Goal: Task Accomplishment & Management: Complete application form

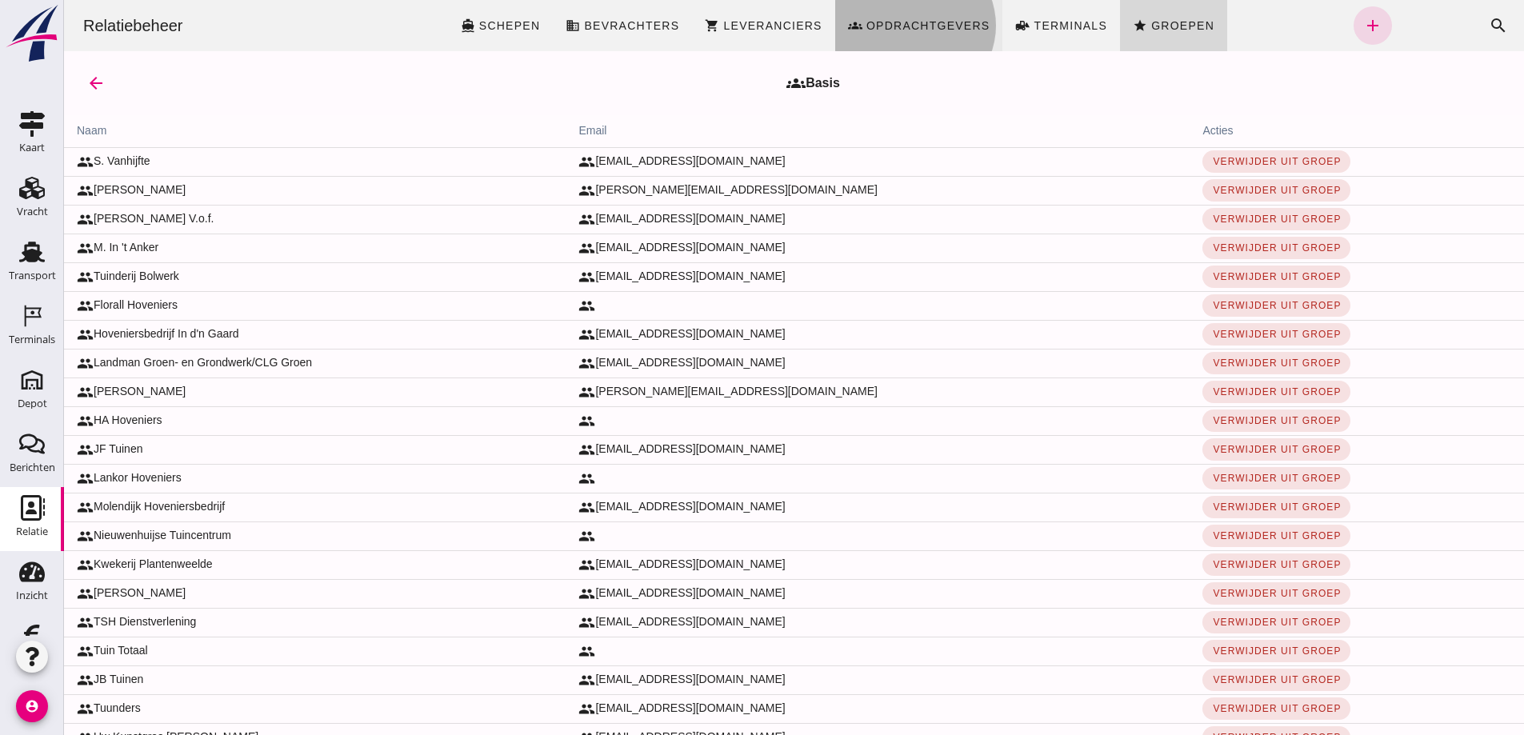
click span "Opdrachtgevers"
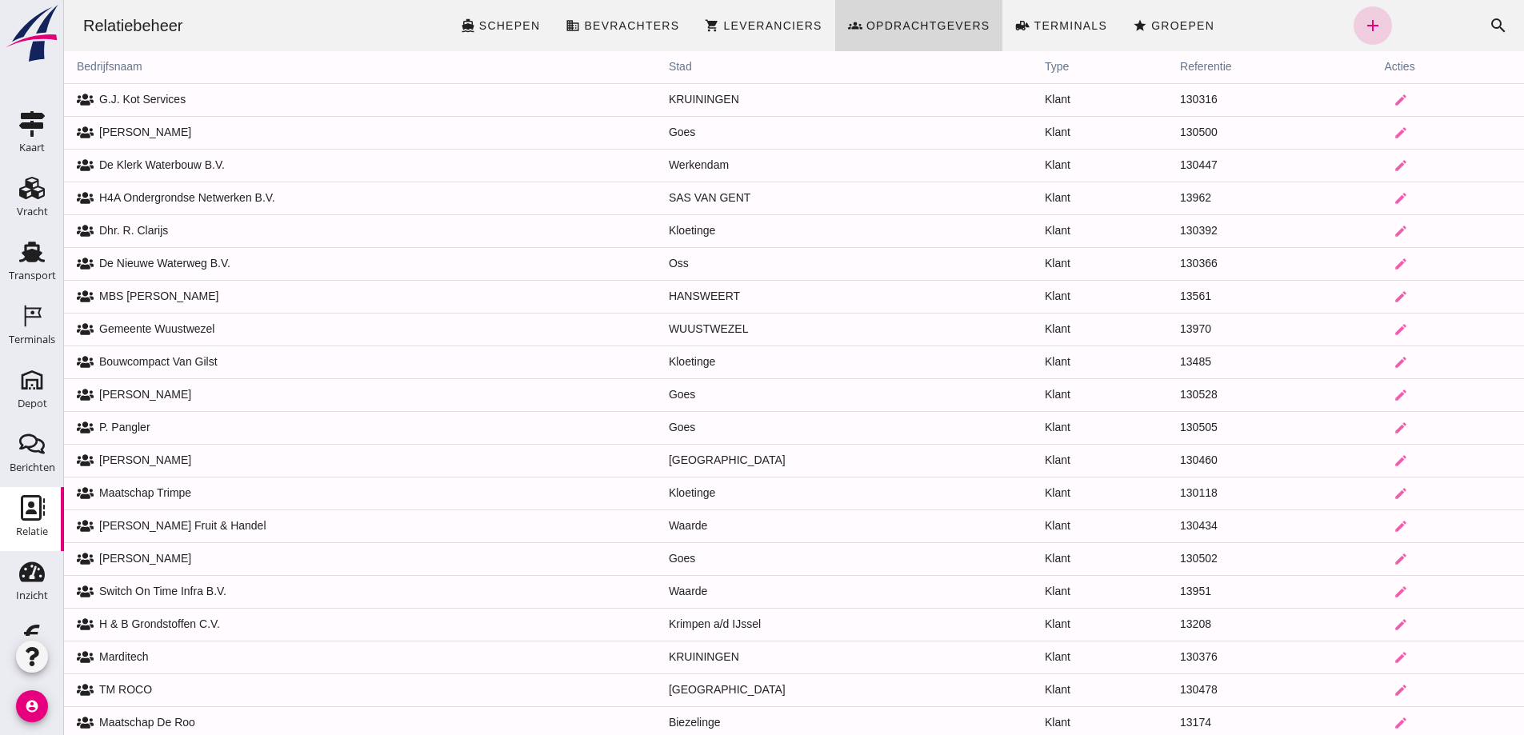
click at [1363, 27] on icon "add" at bounding box center [1372, 25] width 19 height 19
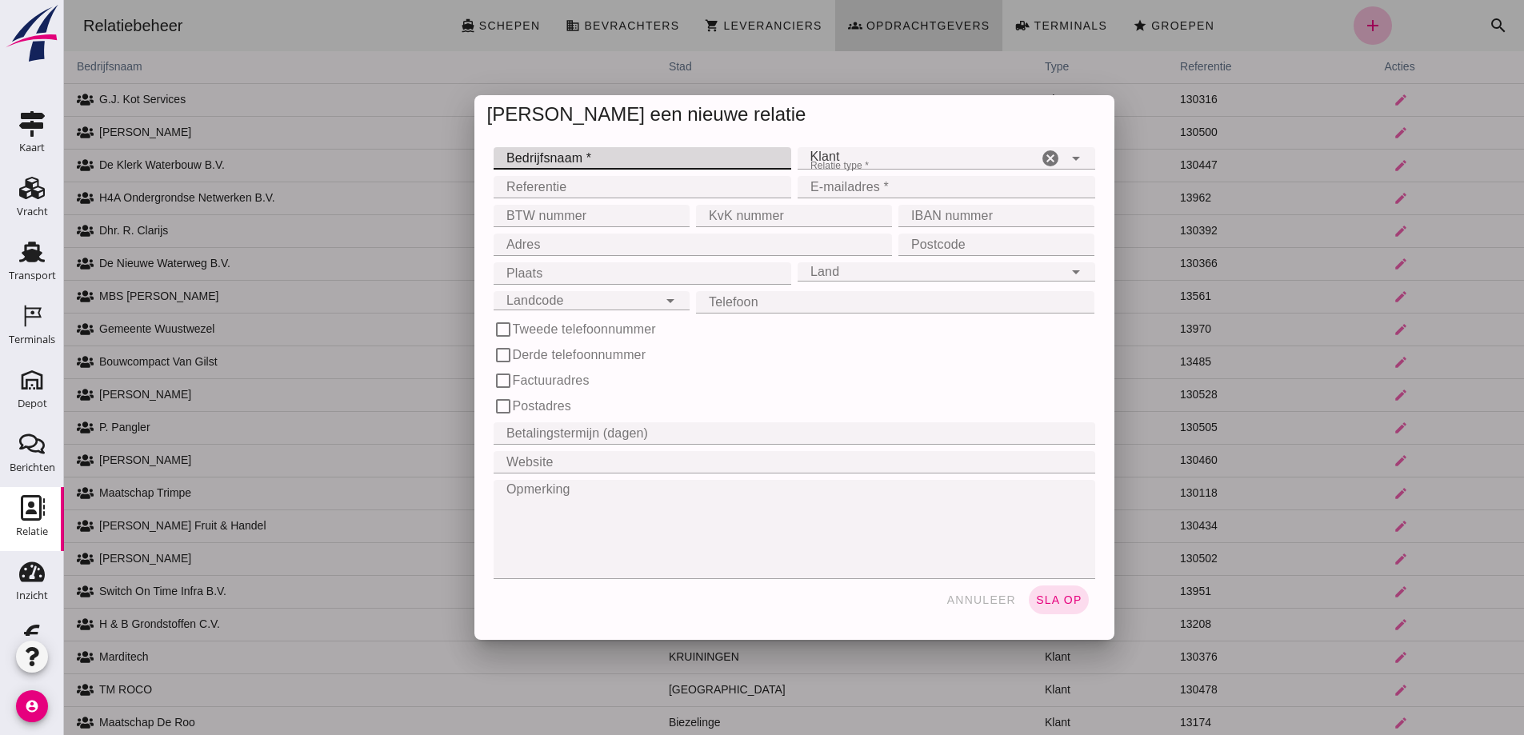
click input "Bedrijfsnaam *"
type input "[PERSON_NAME]"
click input "E-mailadres *"
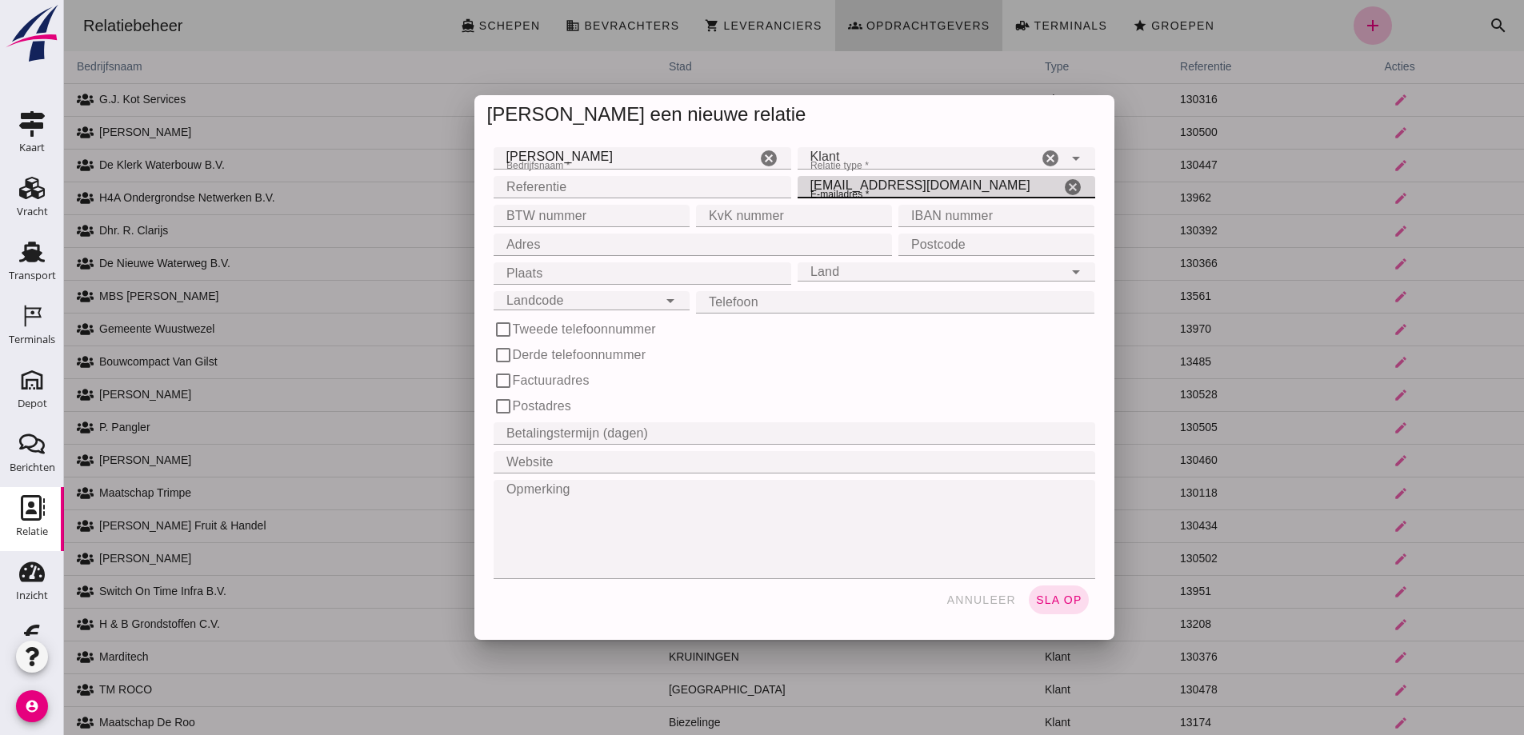
type input "[EMAIL_ADDRESS][DOMAIN_NAME]"
click input "Adres"
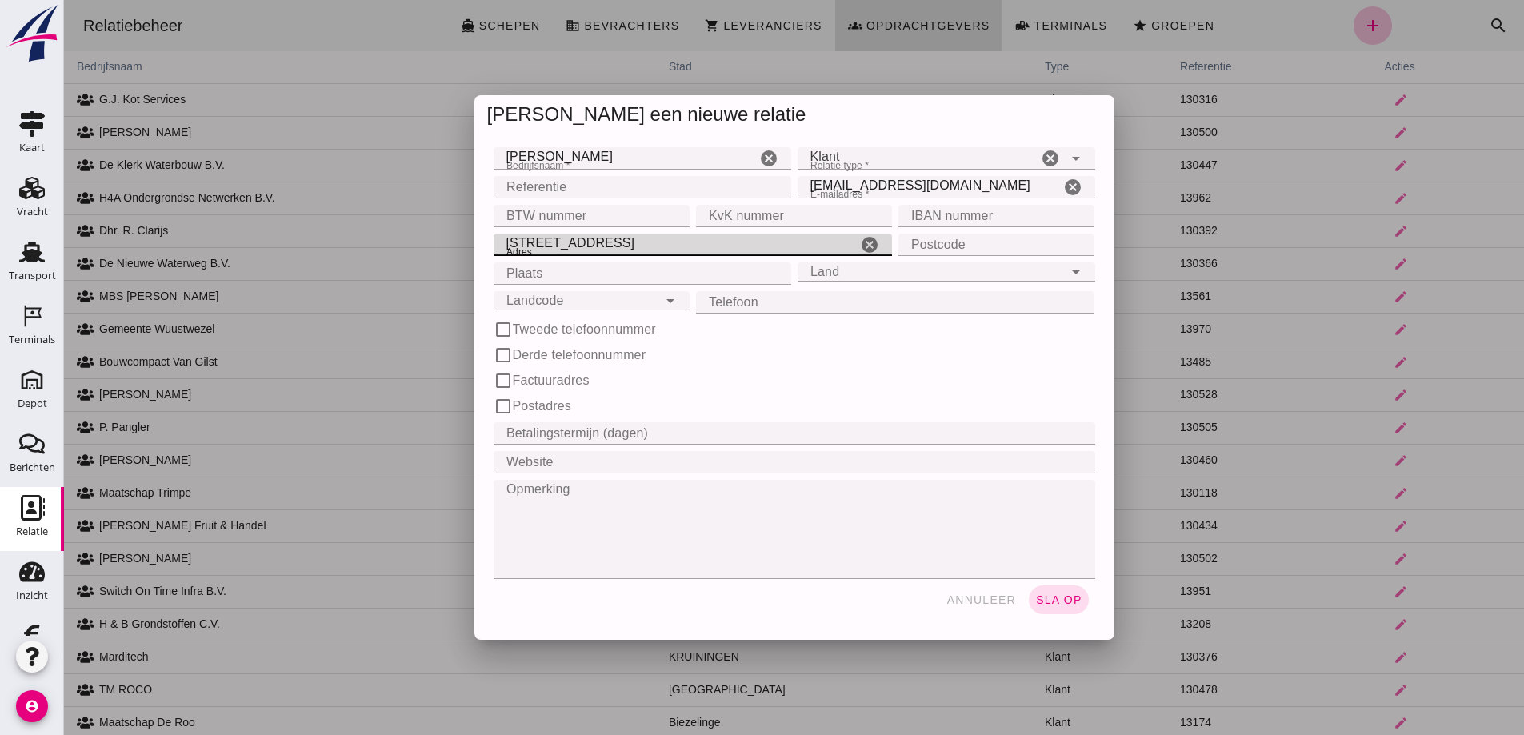
type input "[STREET_ADDRESS]"
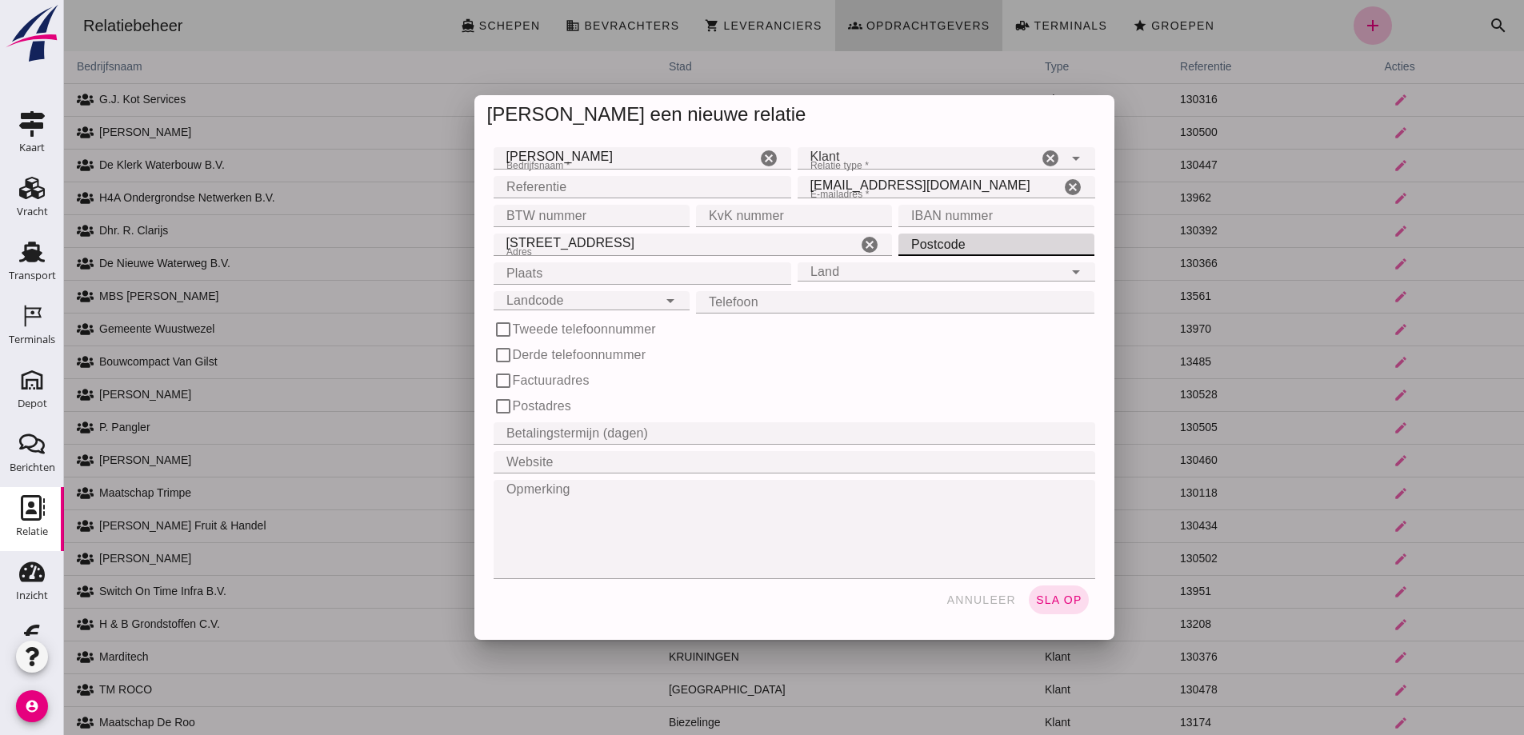
click input "Postcode"
type input "4461 SH"
click input "Plaats"
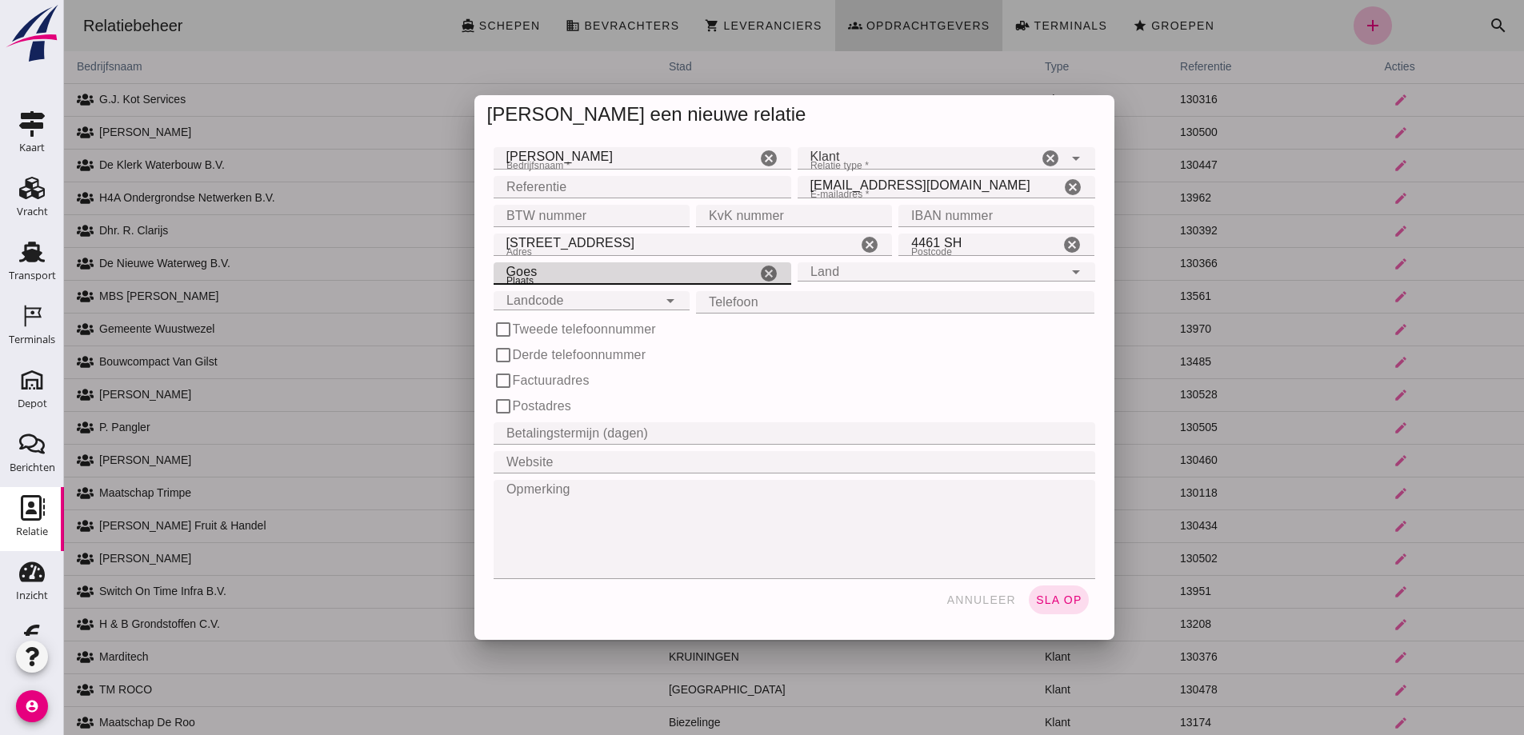
type input "Goes"
click at [831, 272] on div "Land Land" at bounding box center [930, 271] width 266 height 19
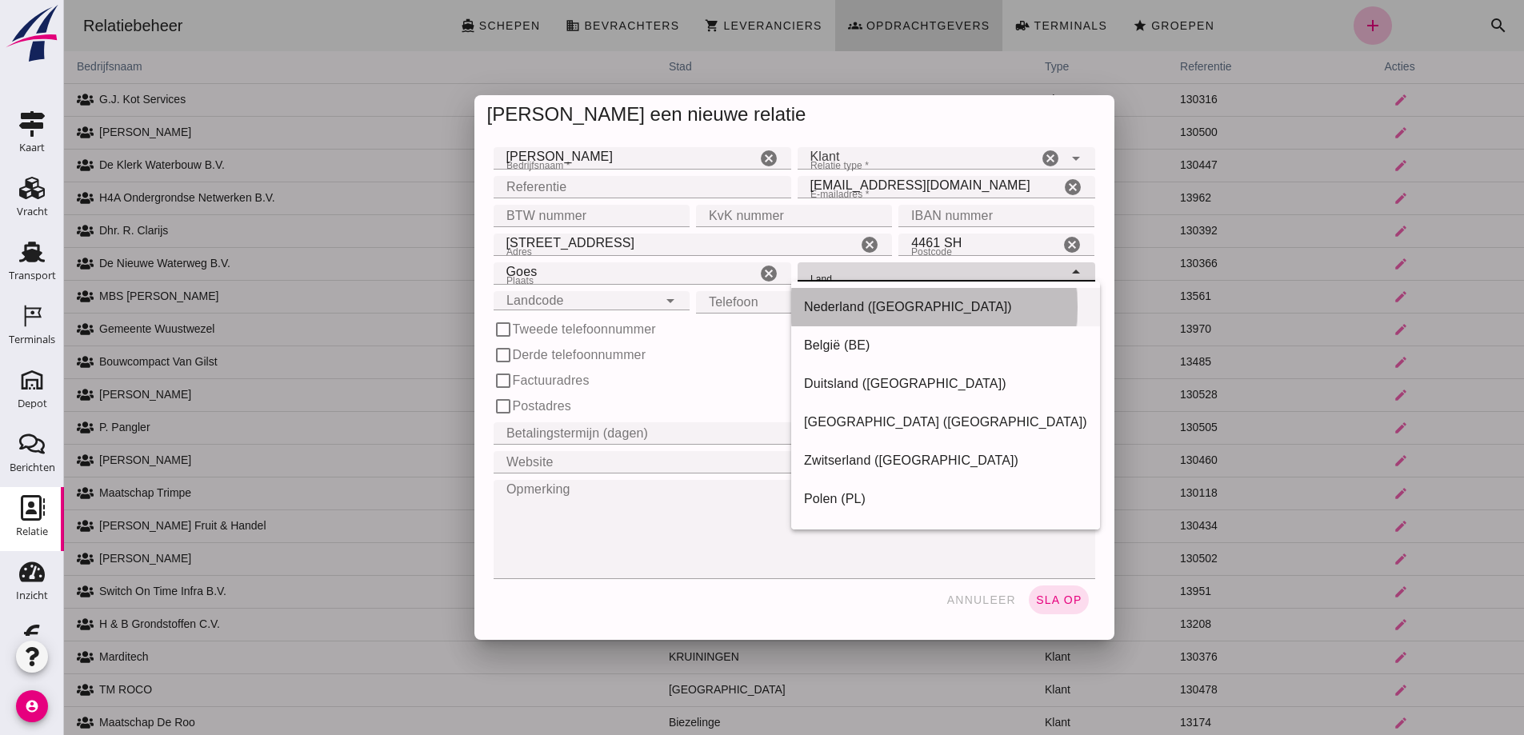
click at [850, 302] on div "Nederland ([GEOGRAPHIC_DATA])" at bounding box center [945, 307] width 283 height 19
type input "Nederland ([GEOGRAPHIC_DATA])"
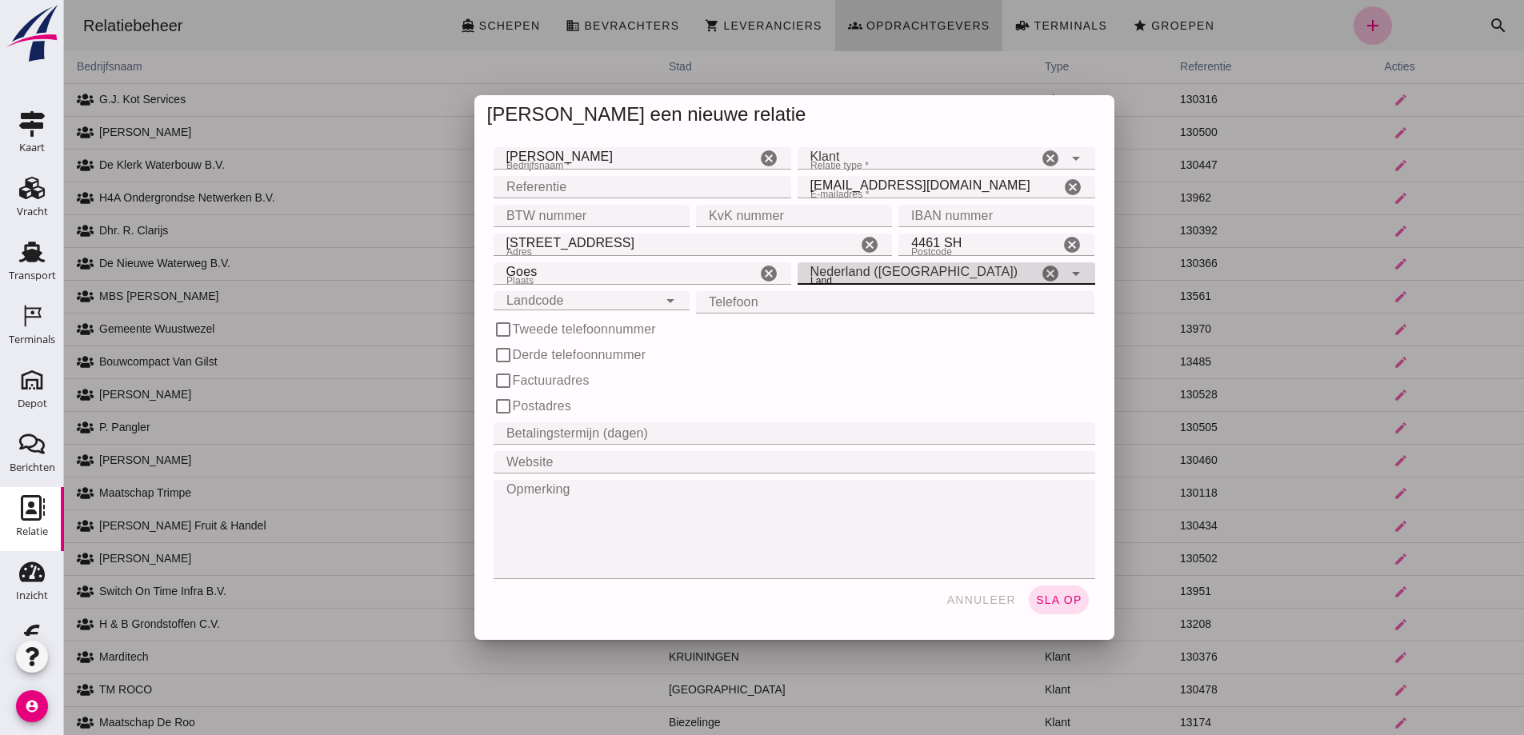
click input "Landcode"
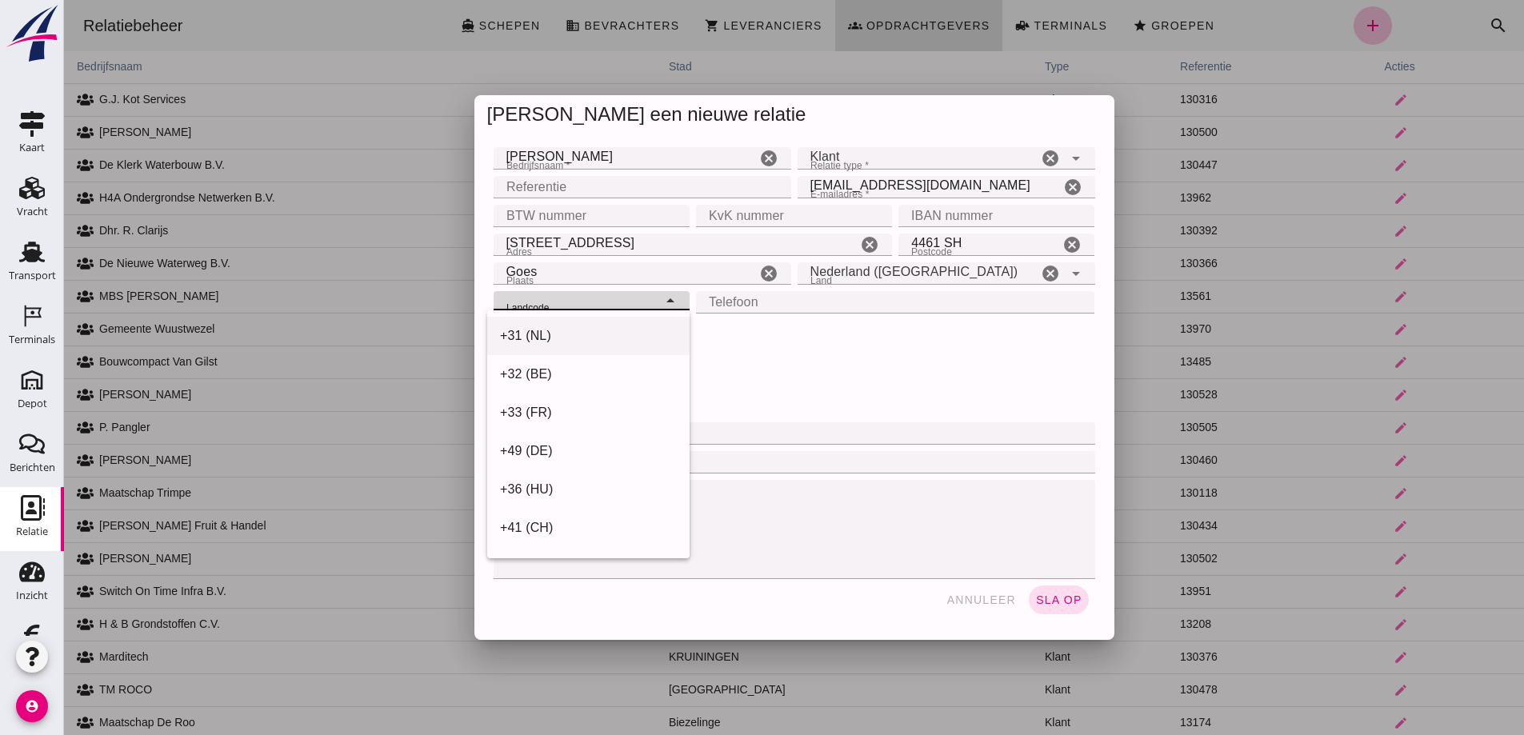
click at [576, 332] on div "+31 (NL)" at bounding box center [588, 335] width 177 height 19
type input "+31 (NL)"
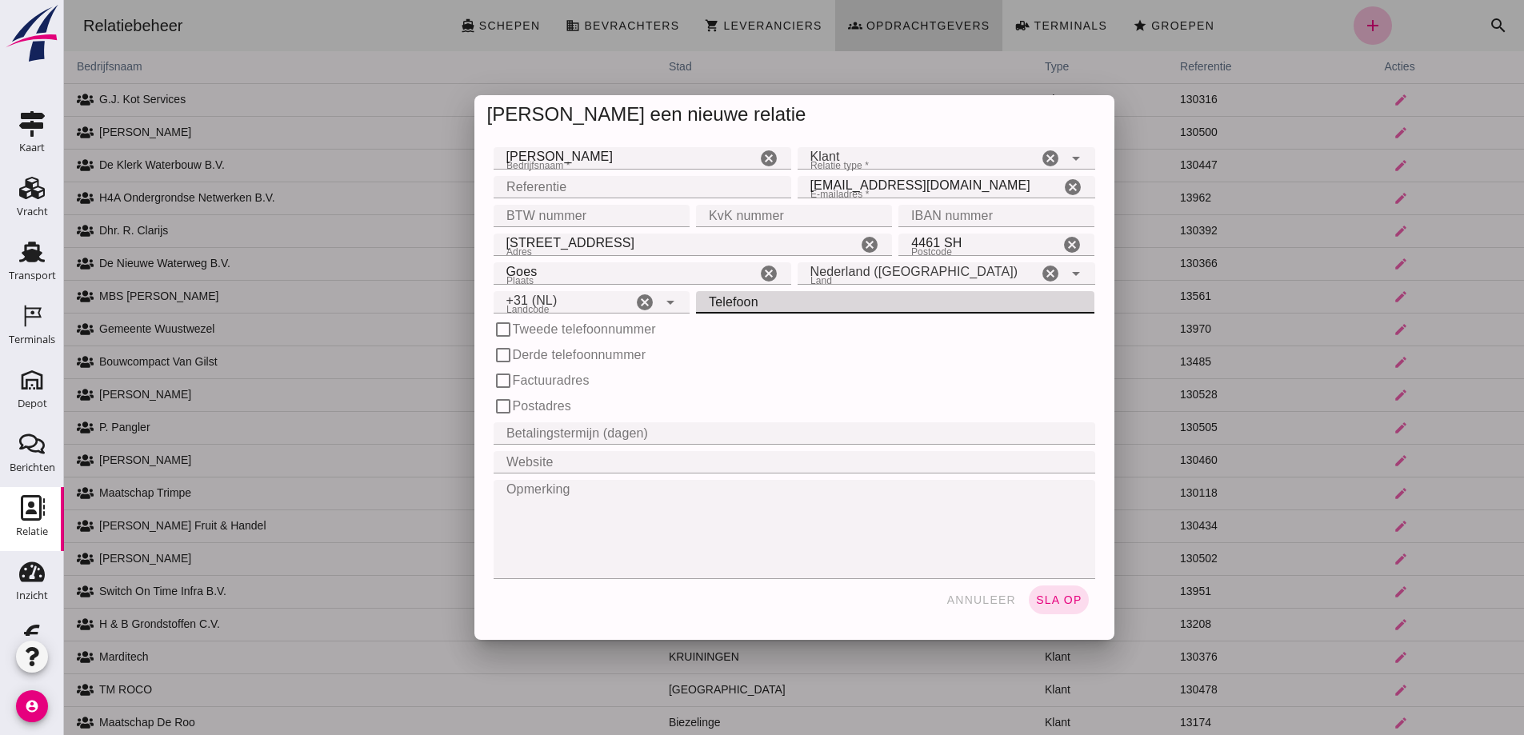
click input "Telefoon"
type input "0638 983098"
click input "Betalingstermijn (dagen)"
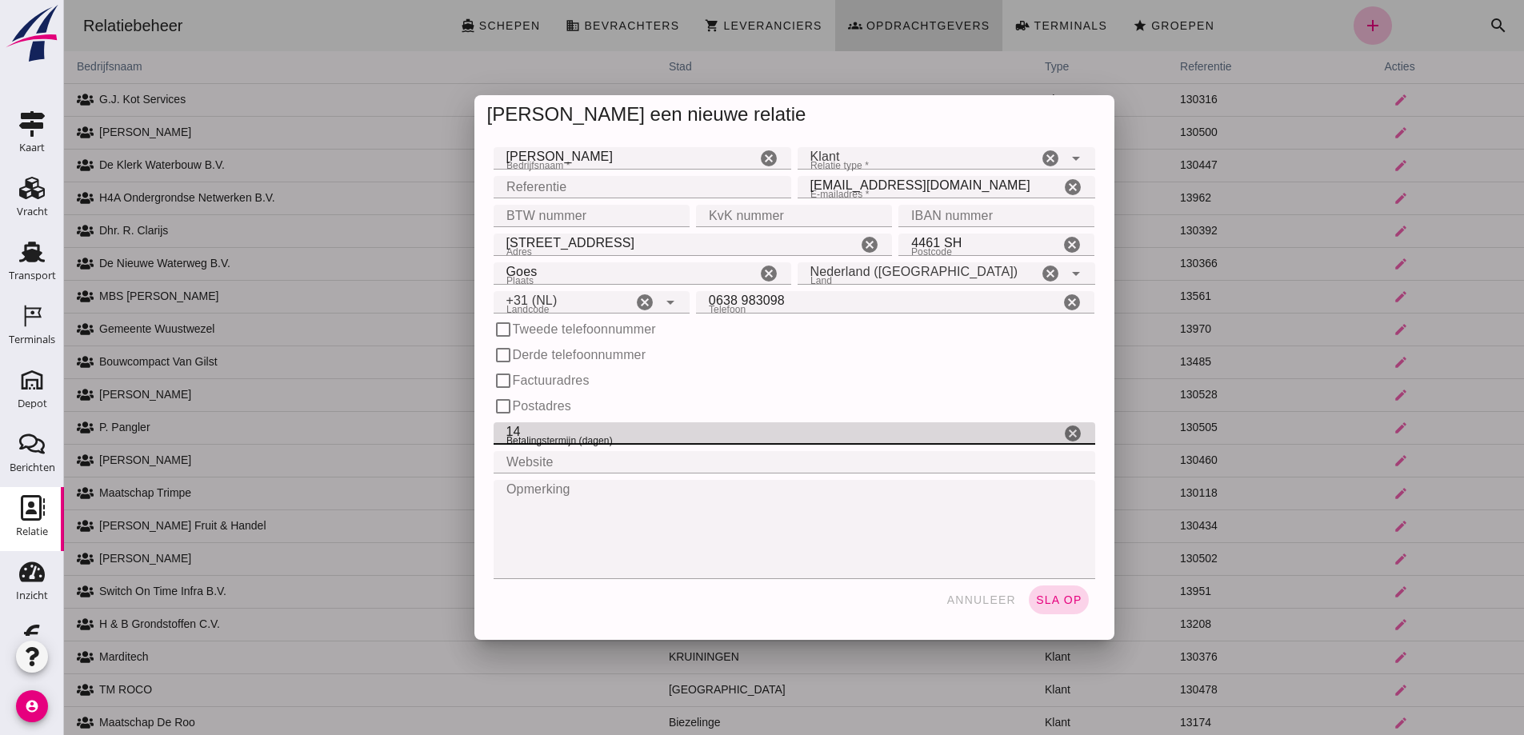
type input "14"
click span "sla op"
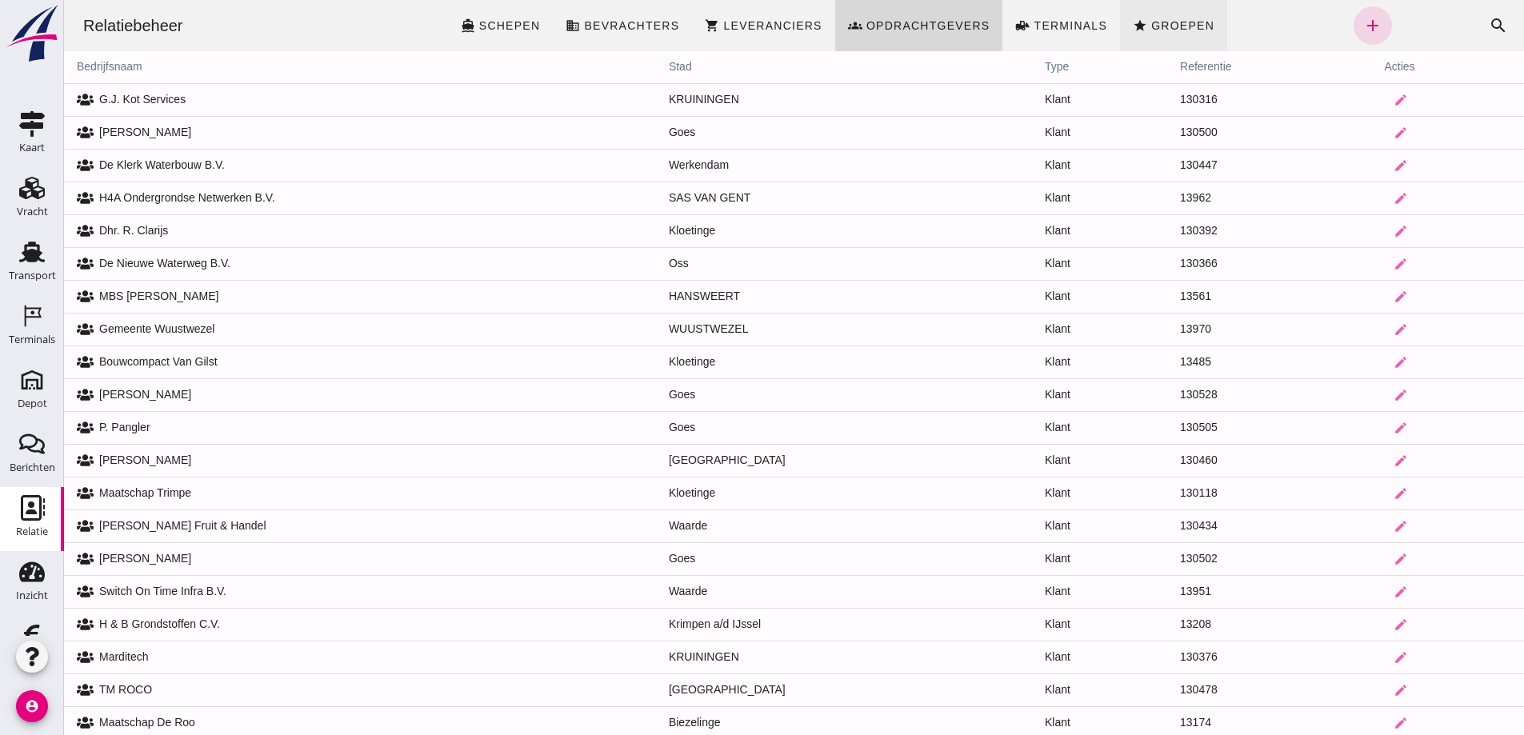
click span "Groepen"
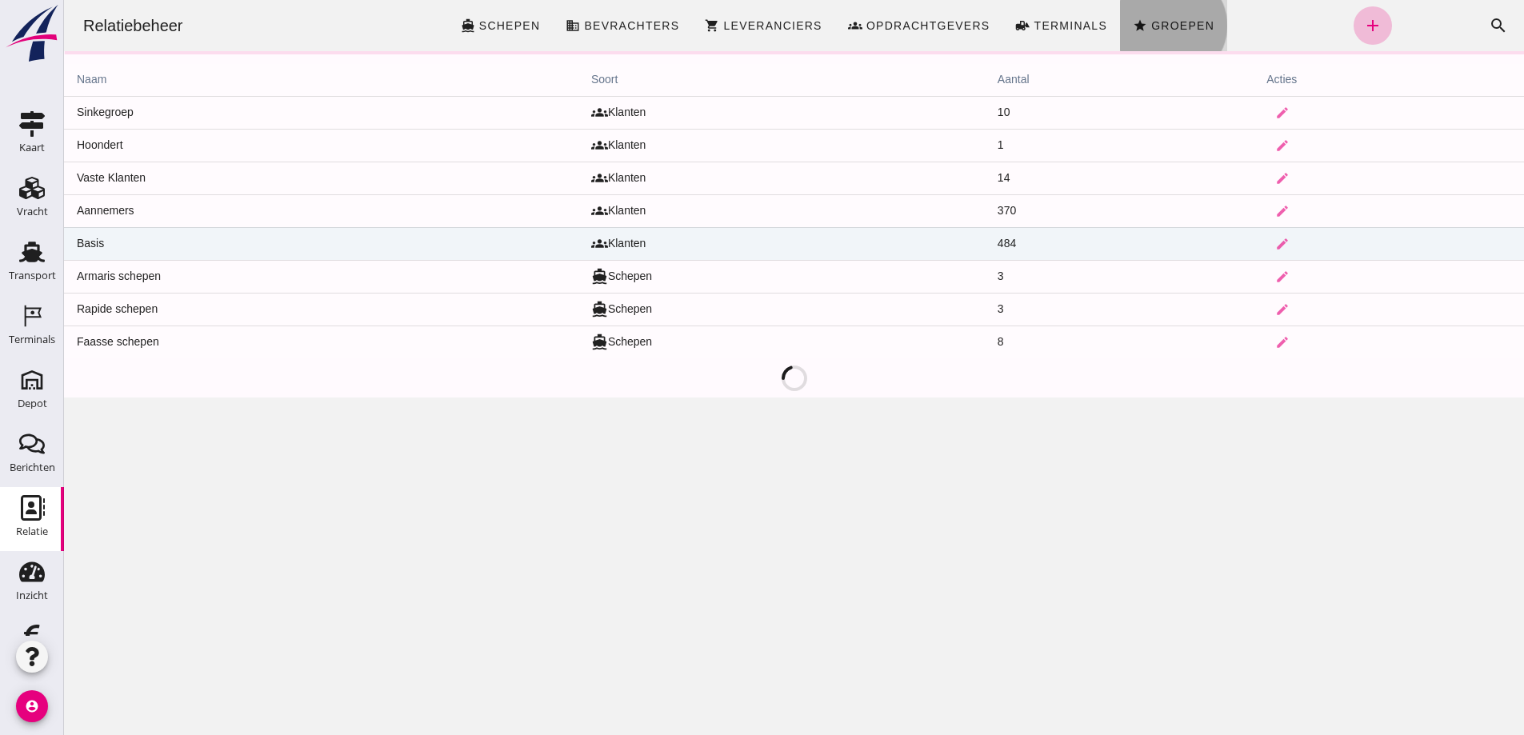
click at [153, 239] on td "Basis" at bounding box center [321, 243] width 514 height 33
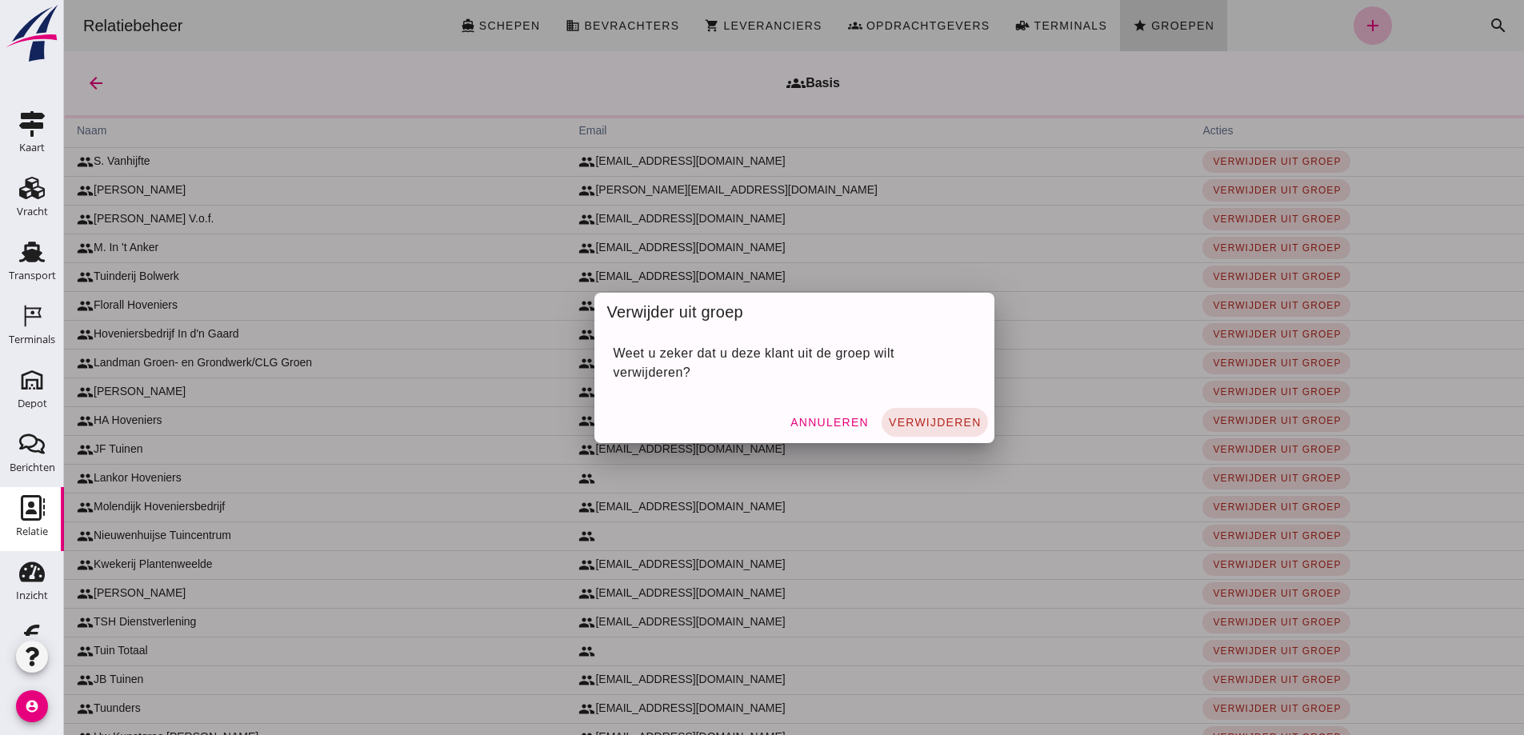
click at [837, 416] on div at bounding box center [794, 367] width 1460 height 735
click at [947, 258] on div at bounding box center [794, 367] width 1460 height 735
click at [832, 407] on div at bounding box center [794, 367] width 1460 height 735
click at [832, 409] on div at bounding box center [794, 367] width 1460 height 735
click span "Annuleren"
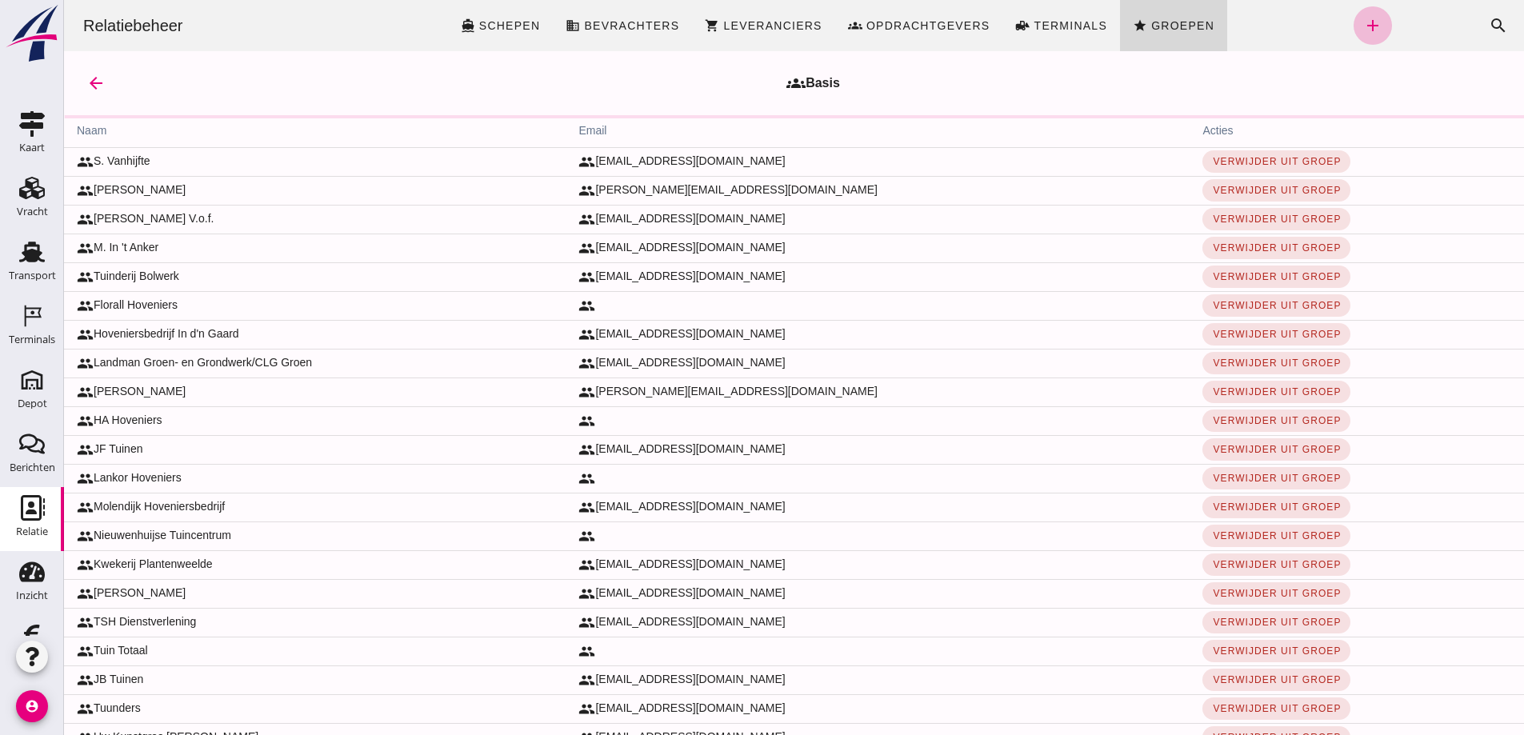
click at [1363, 22] on icon "add" at bounding box center [1372, 25] width 19 height 19
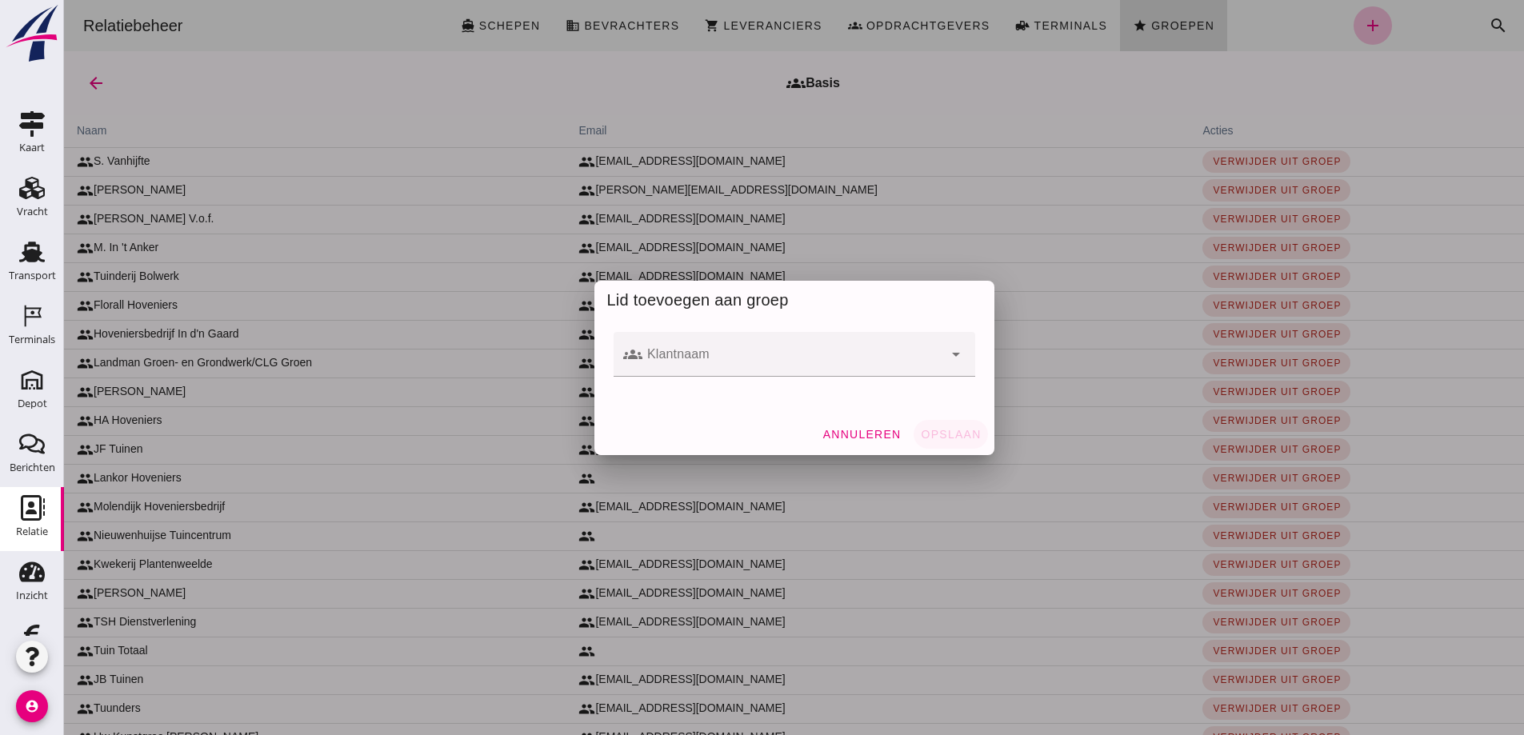
click input "Klantnaam"
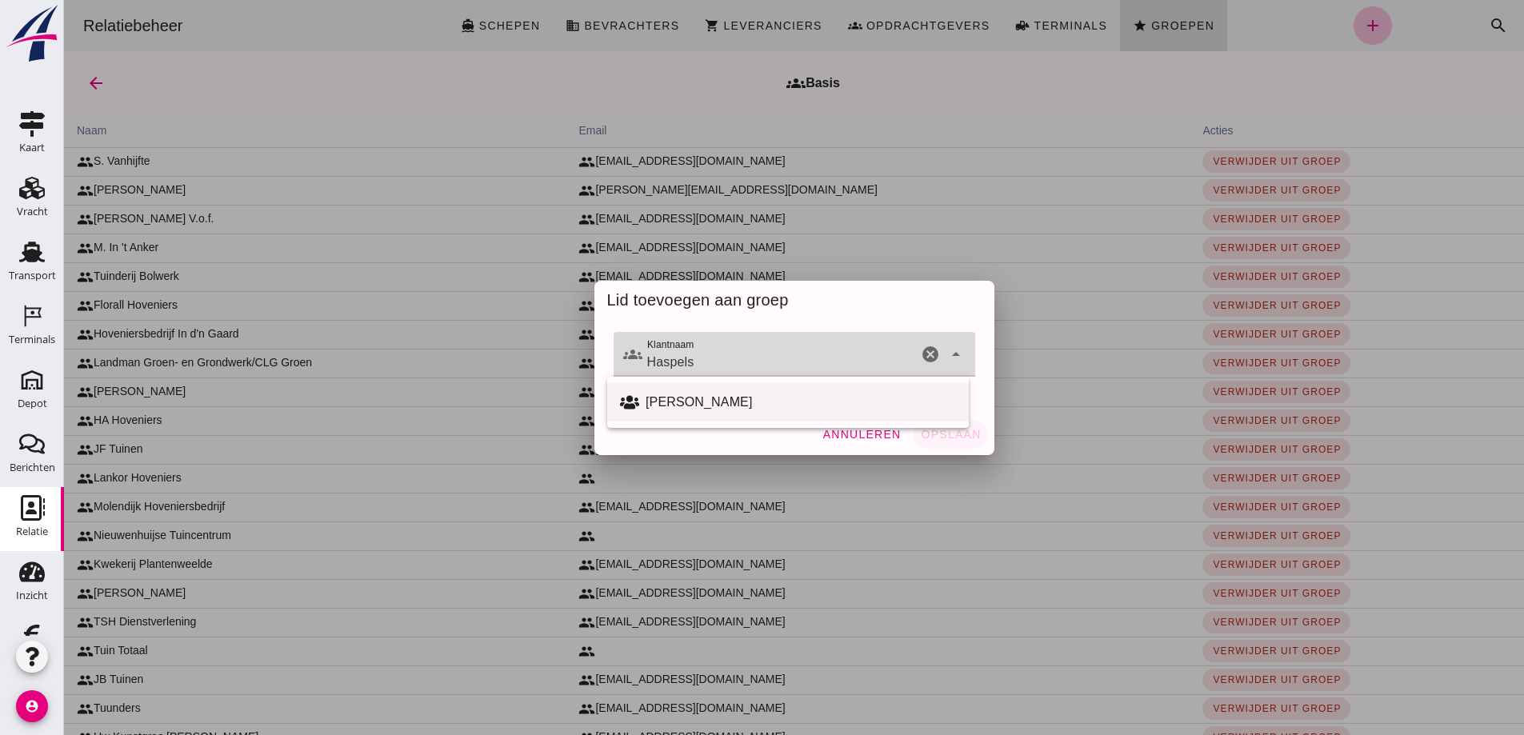
click at [683, 406] on div "[PERSON_NAME]" at bounding box center [800, 402] width 310 height 19
click at [683, 400] on div "[PERSON_NAME]" at bounding box center [800, 402] width 310 height 19
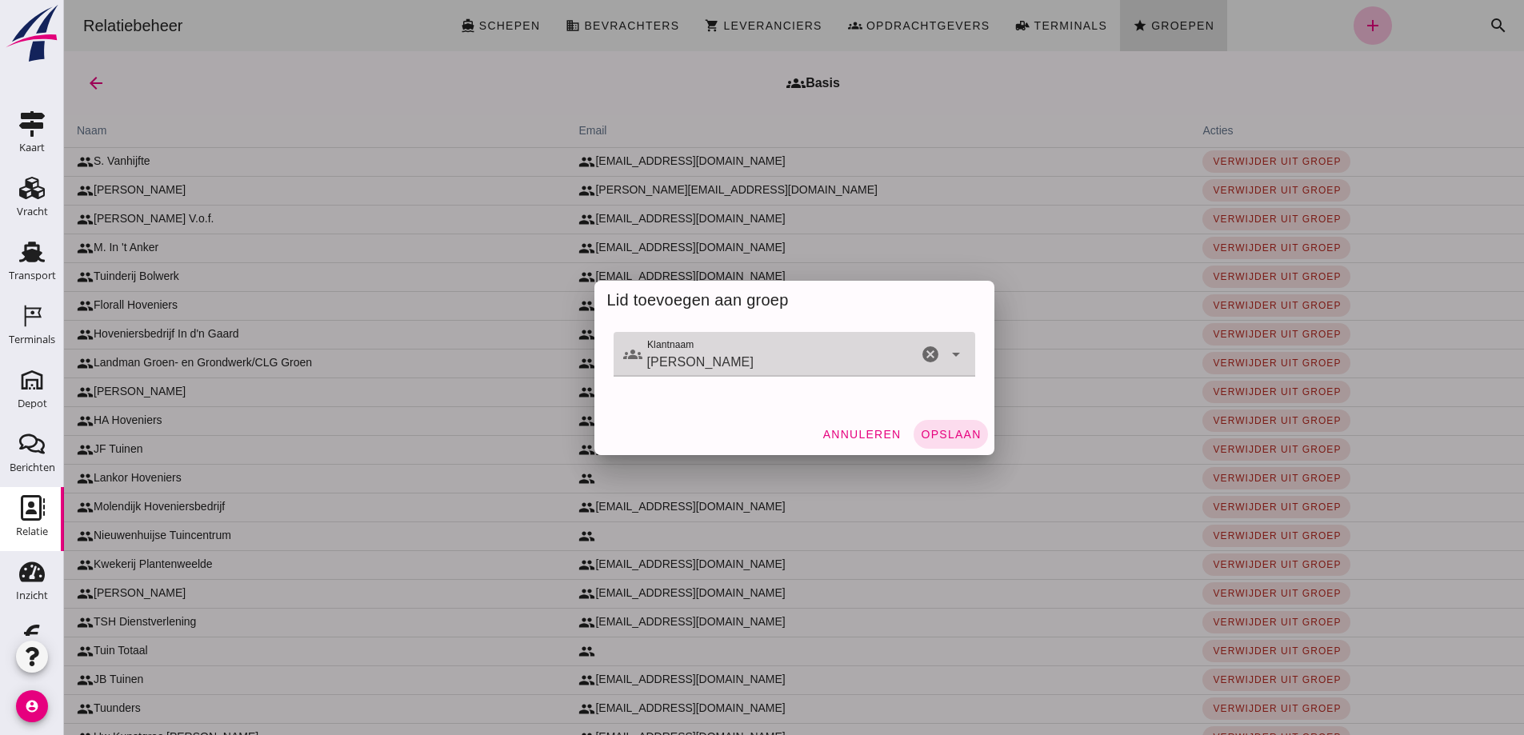
type input "[PERSON_NAME]"
click span "Opslaan"
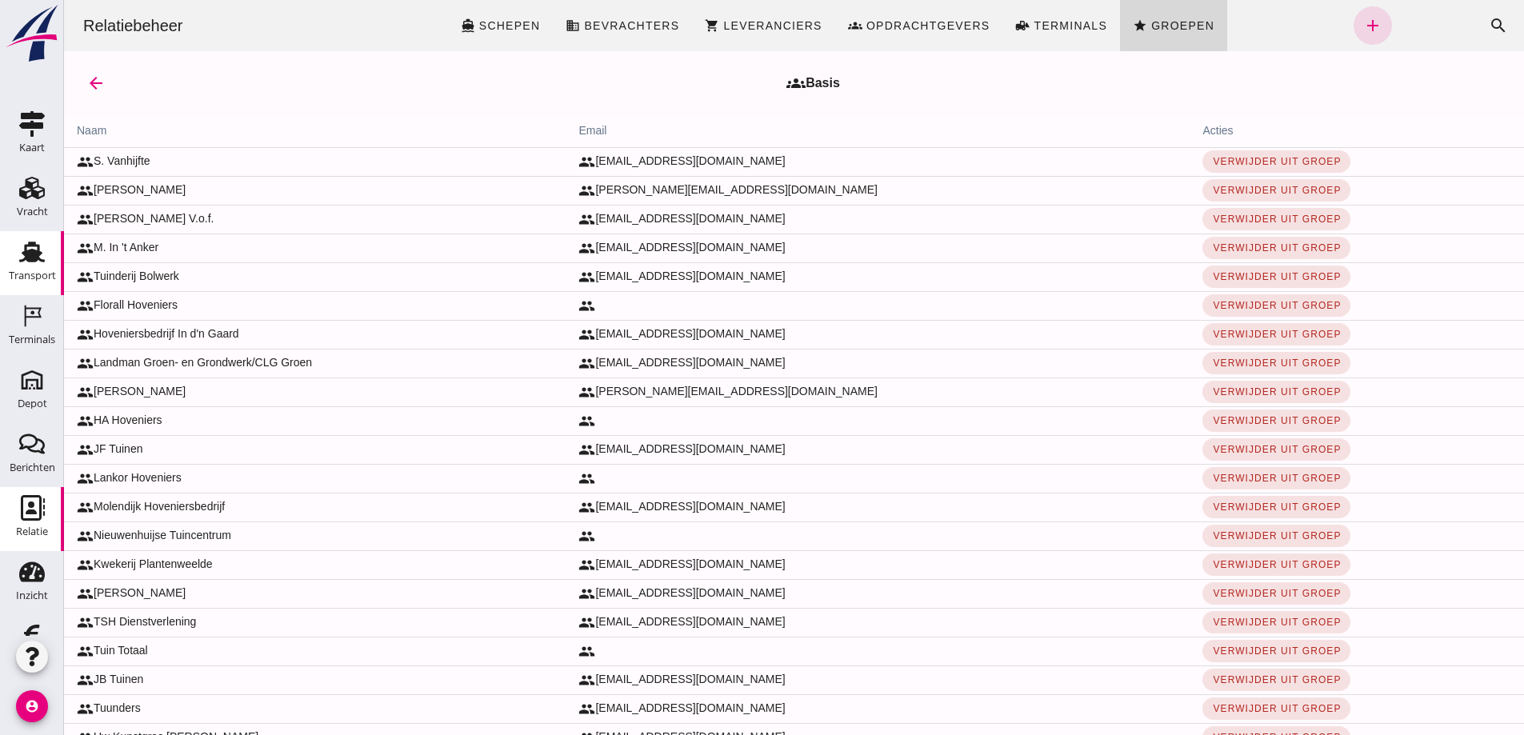
click at [19, 258] on use at bounding box center [32, 252] width 26 height 21
